Goal: Task Accomplishment & Management: Use online tool/utility

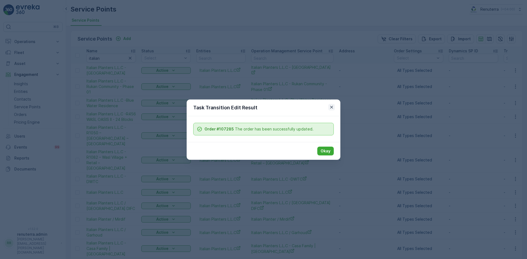
scroll to position [3, 0]
click at [333, 108] on icon "button" at bounding box center [331, 107] width 5 height 5
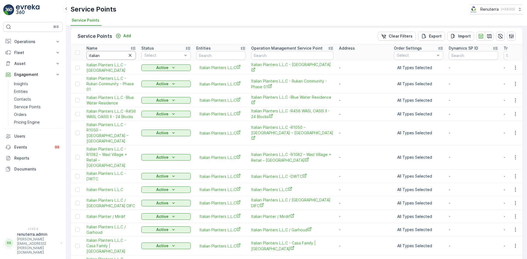
click at [107, 56] on input "italian" at bounding box center [110, 55] width 49 height 9
type input "i"
type input "sobha"
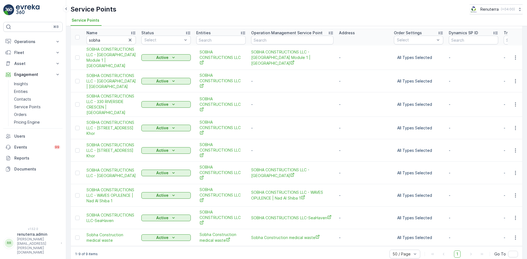
scroll to position [26, 0]
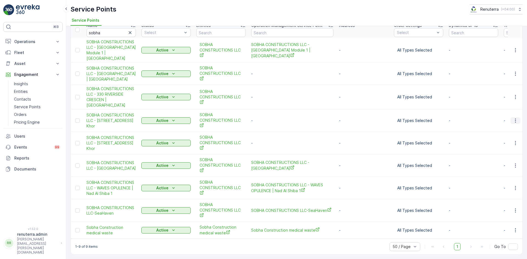
click at [513, 118] on icon "button" at bounding box center [515, 120] width 5 height 5
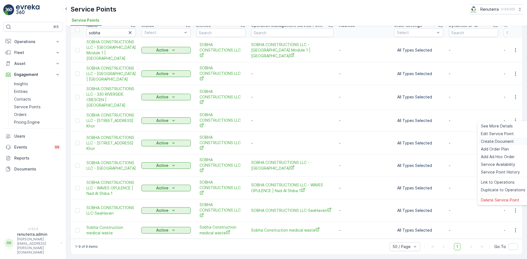
click at [493, 140] on span "Create Document" at bounding box center [497, 141] width 33 height 5
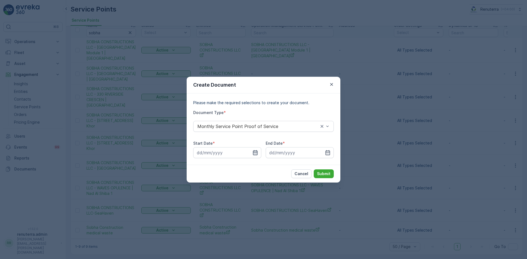
click at [254, 155] on icon "button" at bounding box center [255, 152] width 5 height 5
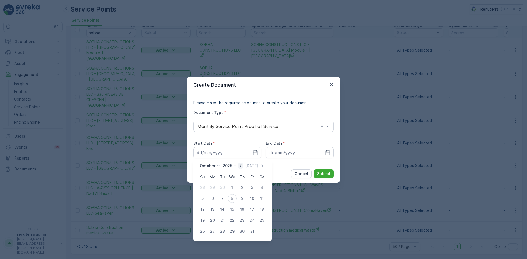
click at [243, 165] on icon "button" at bounding box center [240, 165] width 5 height 5
click at [213, 189] on div "1" at bounding box center [212, 187] width 9 height 9
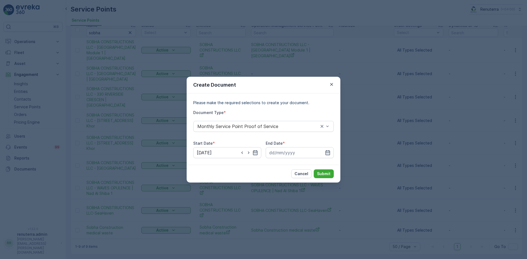
type input "[DATE]"
click at [329, 154] on icon "button" at bounding box center [328, 152] width 5 height 5
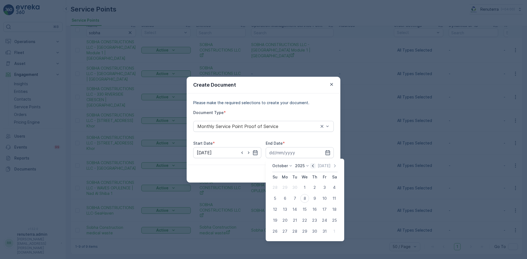
click at [315, 166] on icon "button" at bounding box center [312, 165] width 5 height 5
click at [293, 230] on div "30" at bounding box center [294, 231] width 9 height 9
type input "[DATE]"
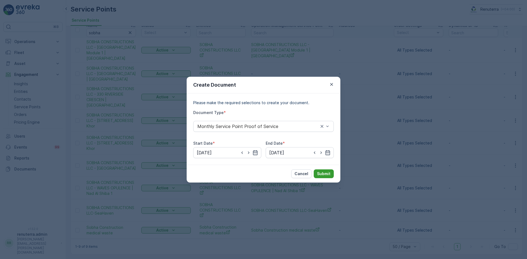
click at [325, 172] on button "Submit" at bounding box center [324, 174] width 20 height 9
click at [325, 175] on p "Submit" at bounding box center [323, 173] width 13 height 5
drag, startPoint x: 331, startPoint y: 83, endPoint x: 321, endPoint y: 96, distance: 17.0
click at [331, 83] on icon "button" at bounding box center [331, 84] width 5 height 5
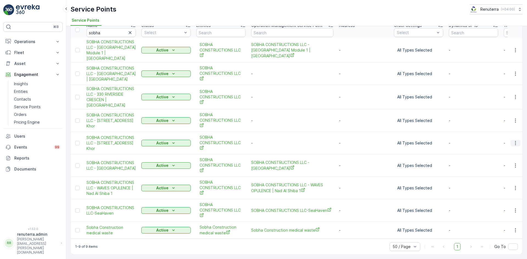
click at [513, 141] on icon "button" at bounding box center [515, 143] width 5 height 5
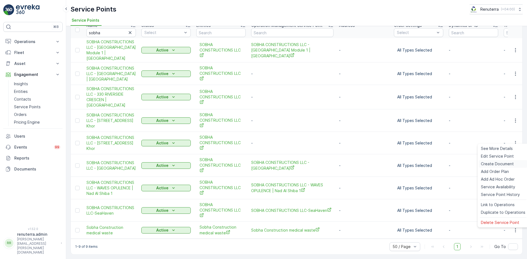
click at [488, 165] on span "Create Document" at bounding box center [497, 163] width 33 height 5
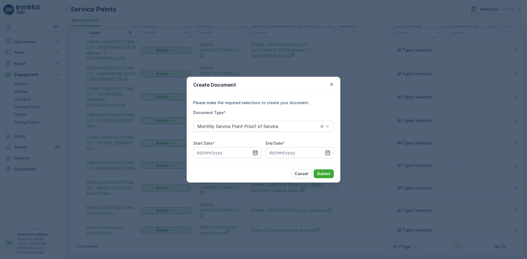
click at [255, 153] on icon "button" at bounding box center [255, 152] width 5 height 5
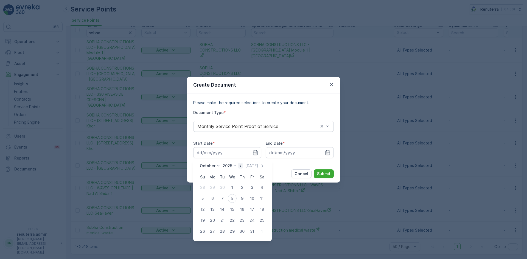
click at [241, 165] on icon "button" at bounding box center [241, 165] width 2 height 3
click at [211, 187] on div "1" at bounding box center [212, 187] width 9 height 9
type input "[DATE]"
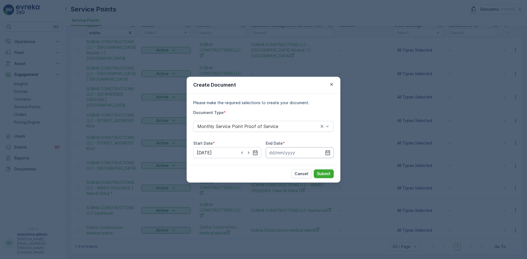
drag, startPoint x: 326, startPoint y: 153, endPoint x: 322, endPoint y: 158, distance: 6.2
click at [326, 153] on icon "button" at bounding box center [328, 152] width 5 height 5
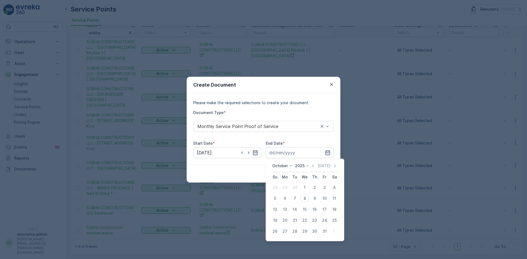
drag, startPoint x: 314, startPoint y: 165, endPoint x: 312, endPoint y: 171, distance: 6.3
click at [314, 166] on icon "button" at bounding box center [313, 165] width 2 height 3
click at [293, 231] on div "30" at bounding box center [294, 231] width 9 height 9
type input "[DATE]"
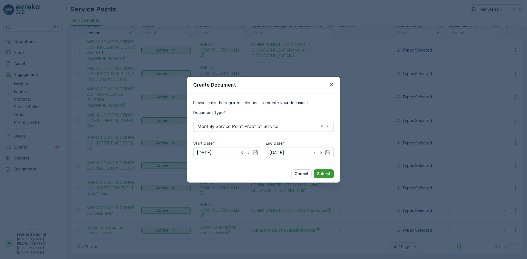
click at [319, 173] on p "Submit" at bounding box center [323, 173] width 13 height 5
click at [321, 173] on p "Submit" at bounding box center [323, 173] width 13 height 5
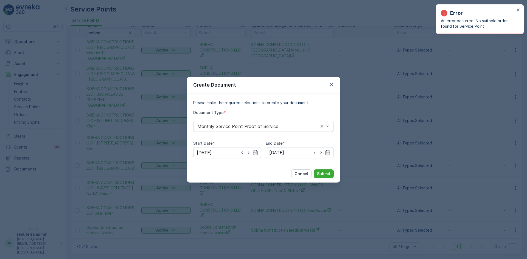
click at [353, 156] on div "Create Document Please make the required selections to create your document. Do…" at bounding box center [263, 129] width 527 height 259
